Goal: Check status: Verify the current state of an ongoing process or item

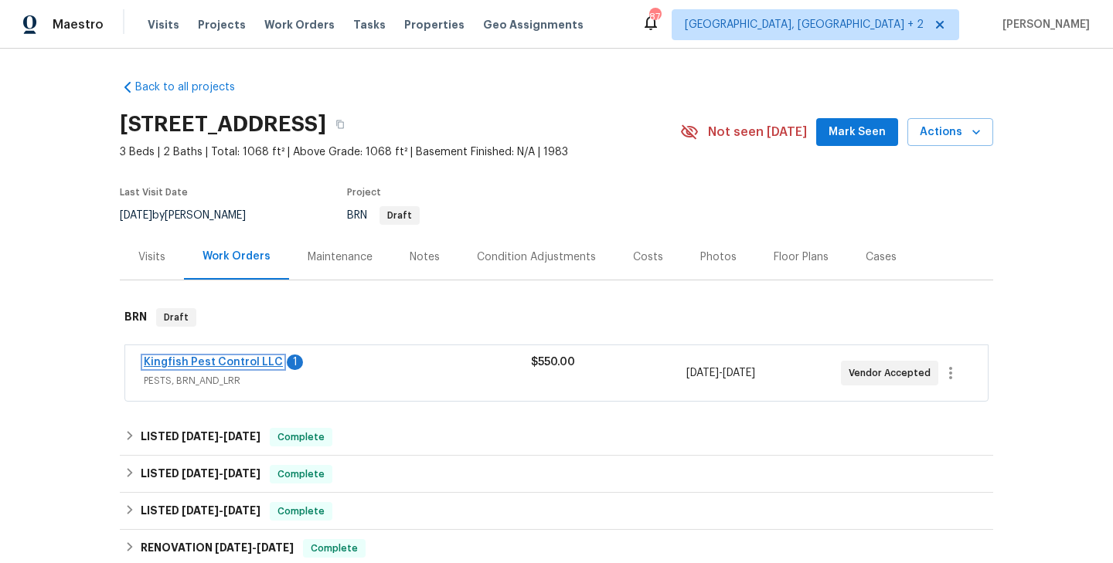
click at [179, 366] on link "Kingfish Pest Control LLC" at bounding box center [213, 362] width 139 height 11
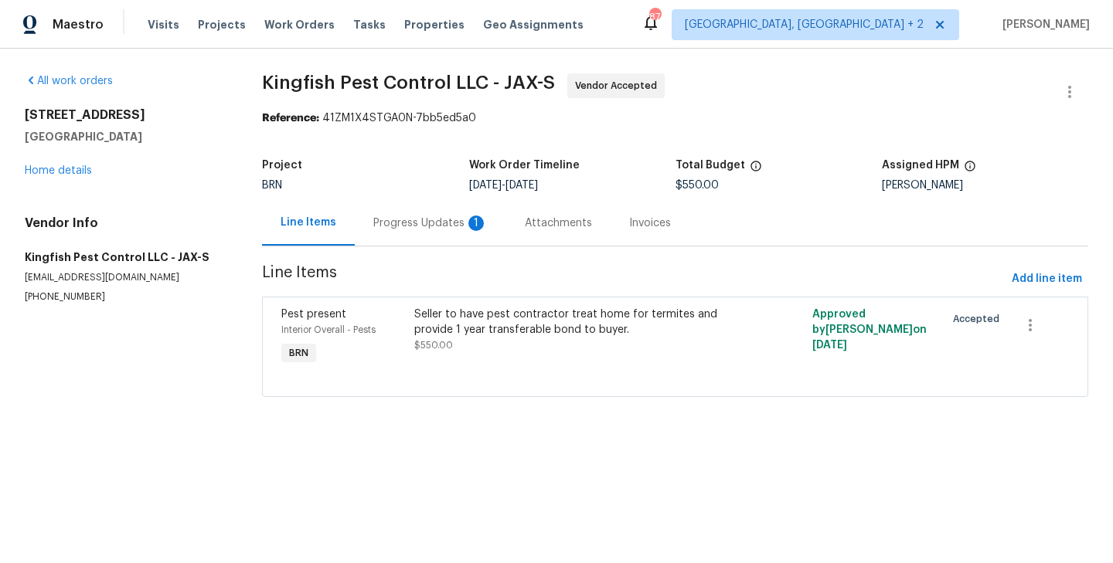
click at [442, 238] on div "Progress Updates 1" at bounding box center [430, 223] width 151 height 46
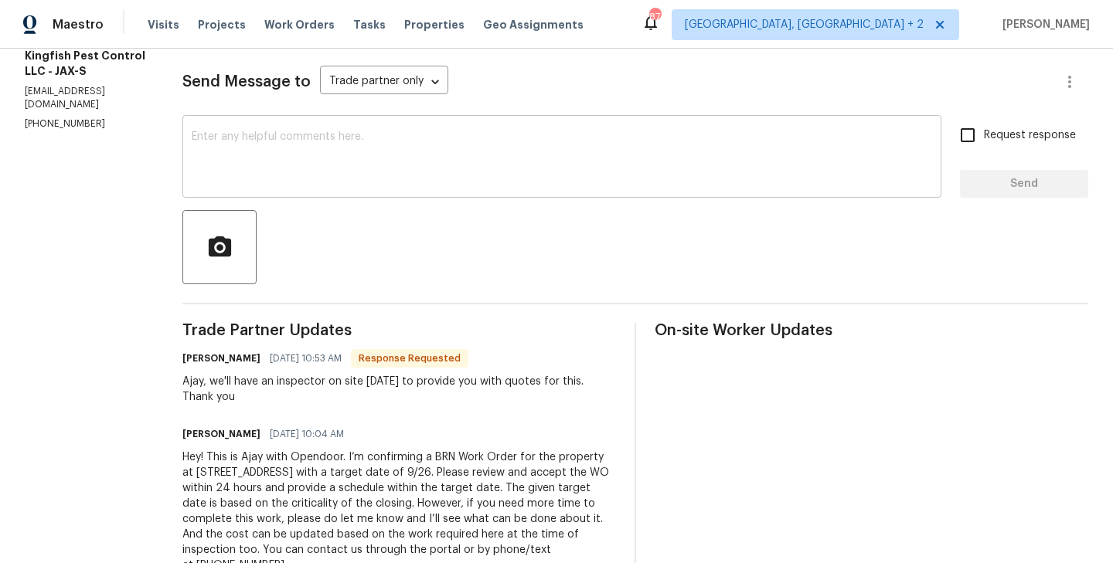
scroll to position [204, 0]
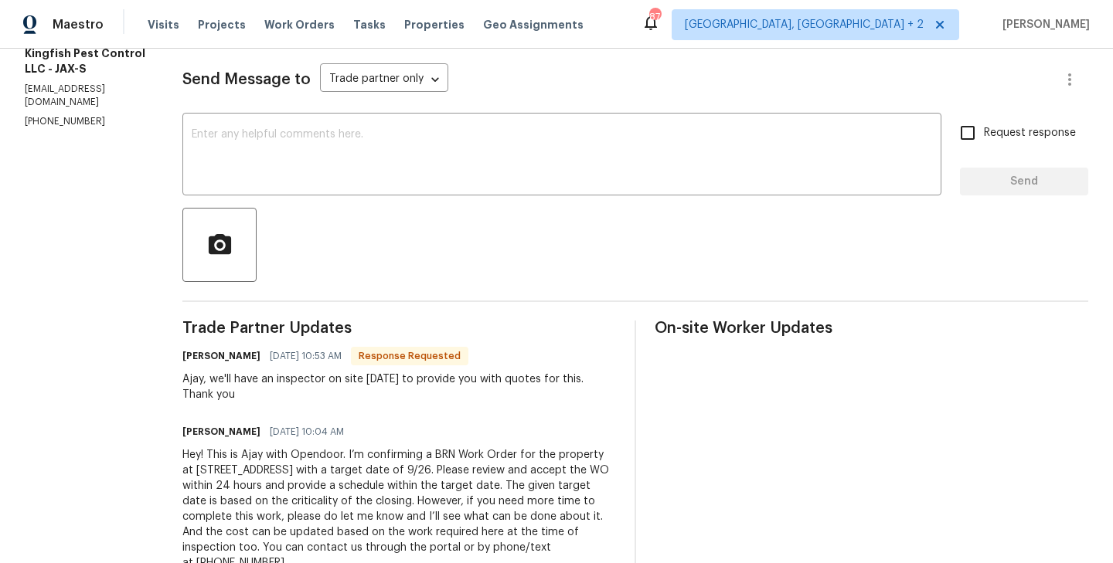
click at [308, 353] on span "09/24/2025 10:53 AM" at bounding box center [306, 356] width 72 height 15
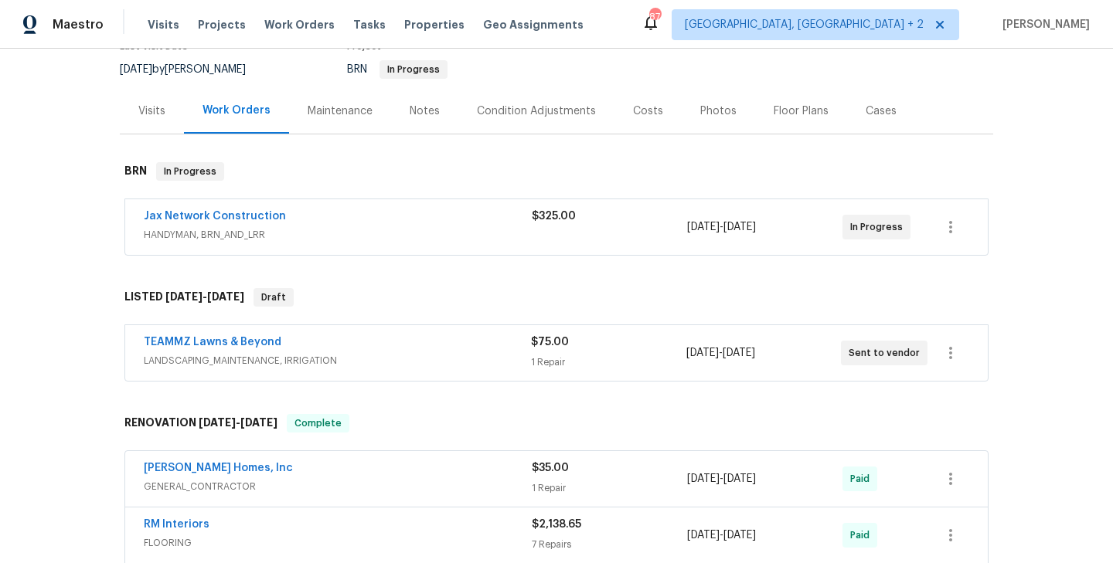
scroll to position [158, 0]
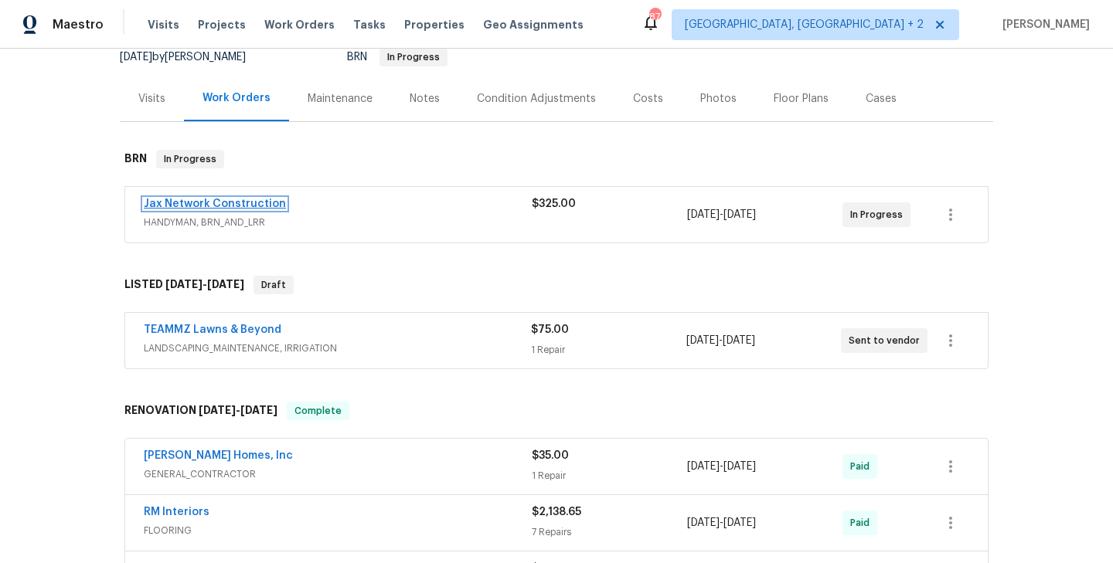
click at [236, 201] on link "Jax Network Construction" at bounding box center [215, 204] width 142 height 11
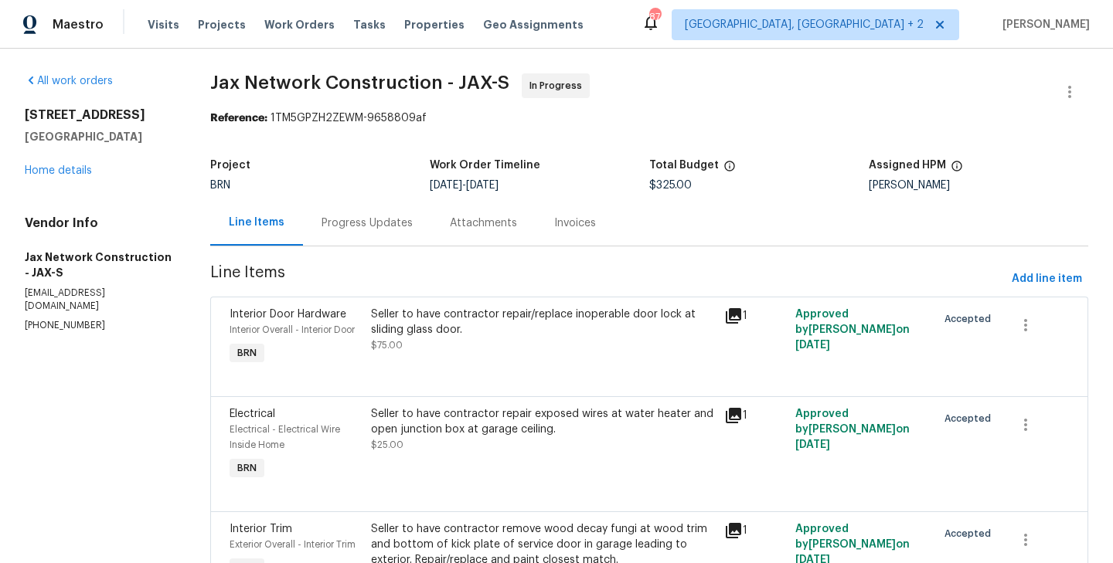
click at [358, 239] on div "Progress Updates" at bounding box center [367, 223] width 128 height 46
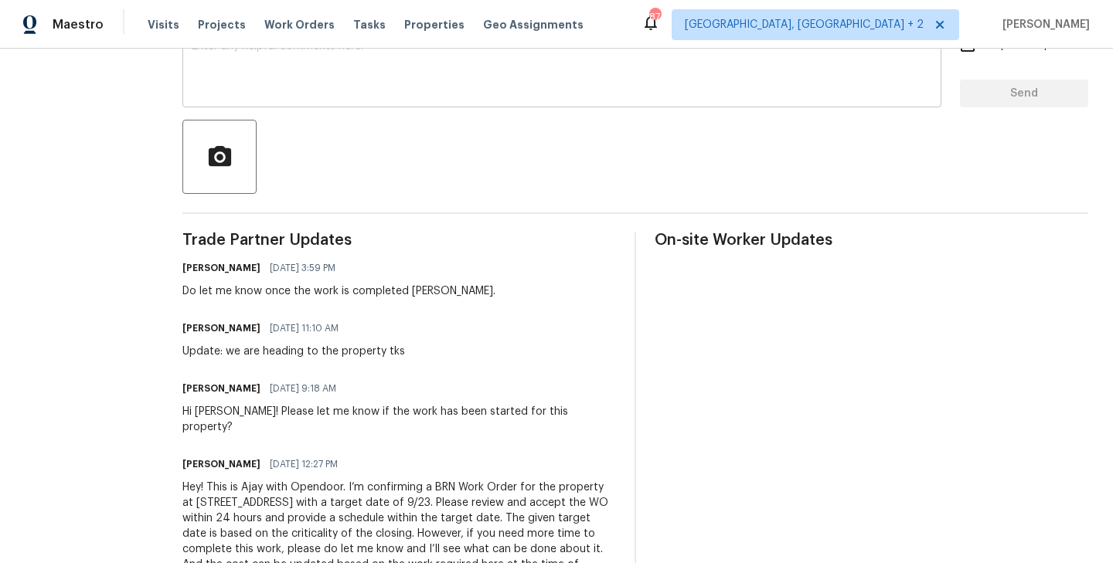
scroll to position [297, 0]
